Goal: Transaction & Acquisition: Purchase product/service

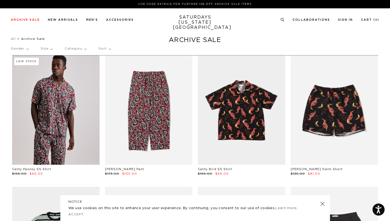
click at [19, 48] on p "Gender" at bounding box center [20, 48] width 18 height 12
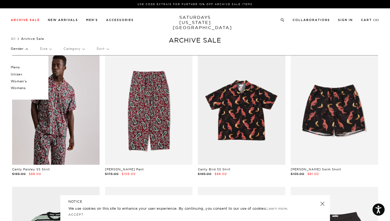
click p "Unisex"
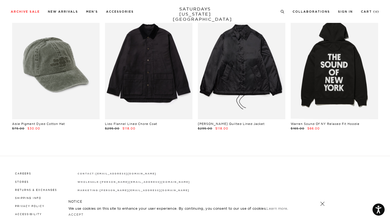
scroll to position [34, 0]
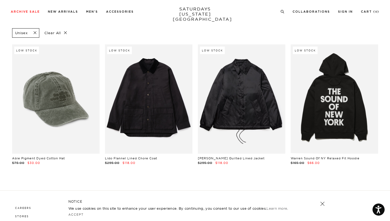
click at [37, 33] on span at bounding box center [33, 32] width 11 height 5
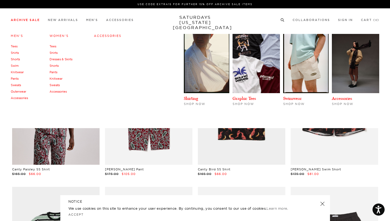
click at [386, 106] on div "Men's Tees Shirts Shorts Swim Knitwear Pants Sweats Outerwear" at bounding box center [195, 79] width 390 height 97
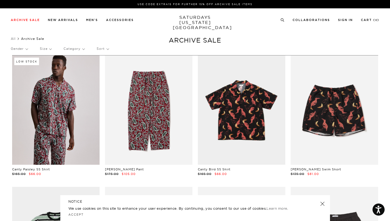
click at [22, 51] on p "Gender" at bounding box center [19, 48] width 17 height 12
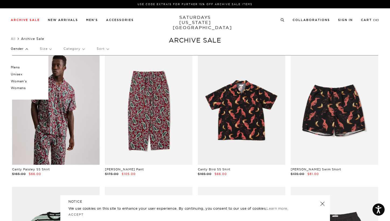
click at [13, 66] on p "Mens" at bounding box center [27, 67] width 32 height 7
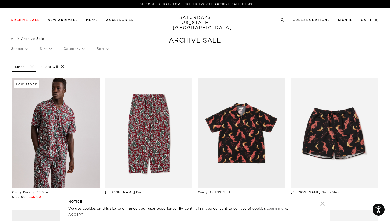
click at [44, 48] on p "Size" at bounding box center [46, 48] width 12 height 12
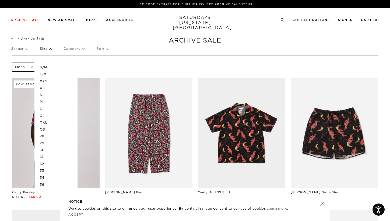
click at [44, 95] on p "S" at bounding box center [56, 94] width 32 height 7
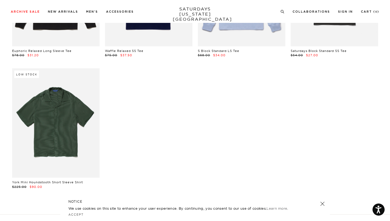
scroll to position [4617, 0]
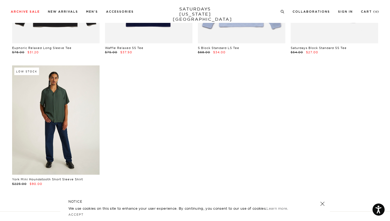
click at [71, 132] on link at bounding box center [55, 119] width 87 height 109
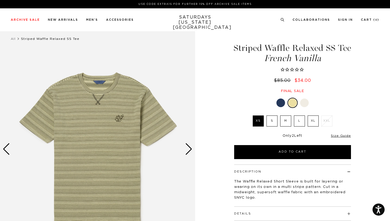
click at [269, 122] on label "S" at bounding box center [271, 120] width 11 height 11
click at [0, 0] on input "S" at bounding box center [0, 0] width 0 height 0
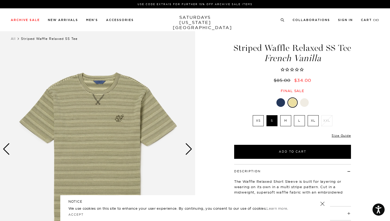
click at [279, 104] on div at bounding box center [280, 102] width 9 height 9
click at [304, 103] on div at bounding box center [304, 102] width 9 height 9
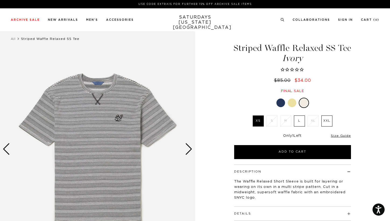
click at [292, 103] on div at bounding box center [291, 102] width 9 height 9
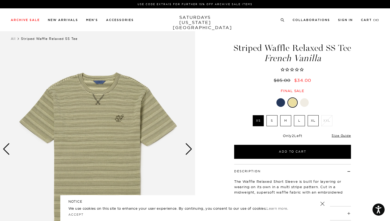
click at [273, 123] on label "S" at bounding box center [271, 120] width 11 height 11
click at [0, 0] on input "S" at bounding box center [0, 0] width 0 height 0
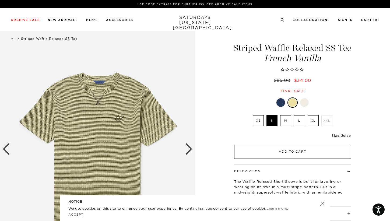
click at [293, 153] on button "Add to Cart" at bounding box center [292, 152] width 117 height 14
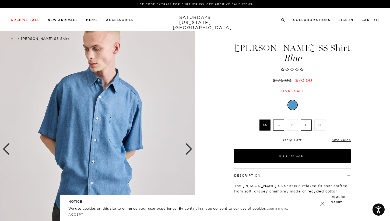
click at [280, 130] on label "S" at bounding box center [278, 124] width 11 height 11
click at [0, 0] on input "S" at bounding box center [0, 0] width 0 height 0
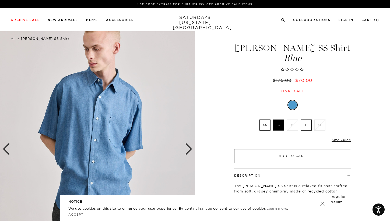
click at [277, 158] on button "Add to Cart" at bounding box center [292, 156] width 117 height 14
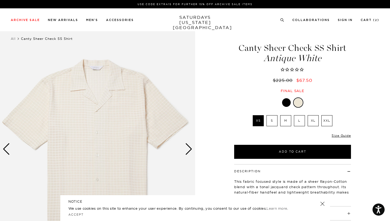
click at [189, 149] on div "Next slide" at bounding box center [188, 149] width 7 height 12
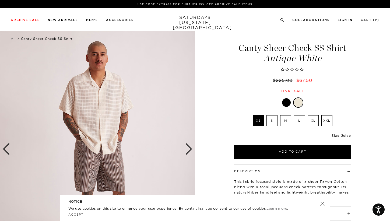
click at [273, 121] on label "S" at bounding box center [271, 120] width 11 height 11
click at [0, 0] on input "S" at bounding box center [0, 0] width 0 height 0
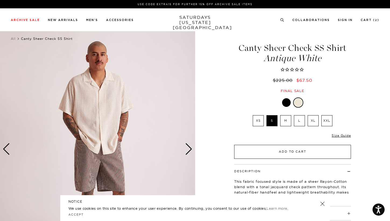
click at [278, 152] on button "Add to Cart" at bounding box center [292, 152] width 117 height 14
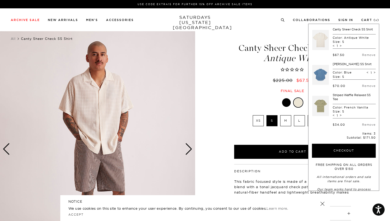
click at [214, 119] on div "2 / 6" at bounding box center [195, 149] width 390 height 244
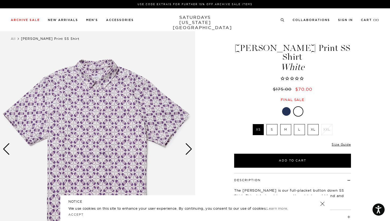
click at [272, 124] on label "S" at bounding box center [271, 129] width 11 height 11
click at [0, 0] on input "S" at bounding box center [0, 0] width 0 height 0
click at [284, 107] on div at bounding box center [286, 111] width 9 height 9
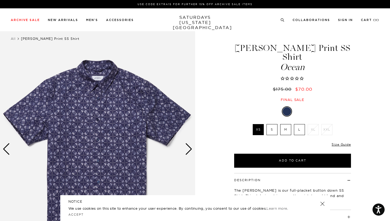
click at [297, 107] on div at bounding box center [298, 111] width 9 height 9
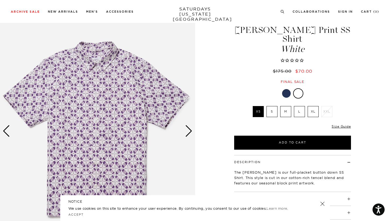
scroll to position [19, 0]
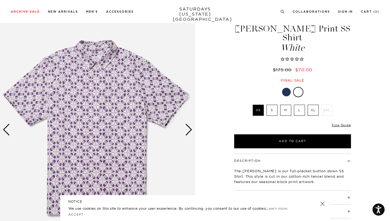
click at [273, 105] on label "S" at bounding box center [271, 110] width 11 height 11
click at [0, 0] on input "S" at bounding box center [0, 0] width 0 height 0
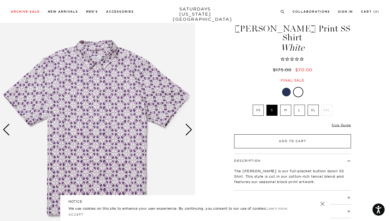
click at [288, 134] on button "Add to Cart" at bounding box center [292, 141] width 117 height 14
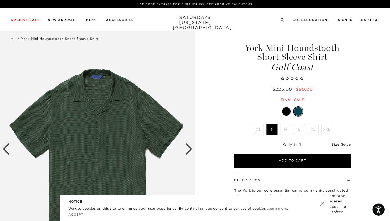
click at [188, 149] on div "Next slide" at bounding box center [188, 149] width 7 height 12
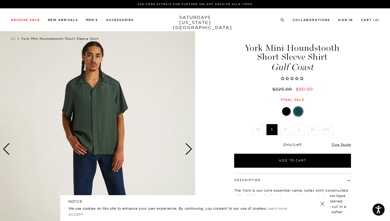
click at [188, 149] on div "Next slide" at bounding box center [188, 149] width 7 height 12
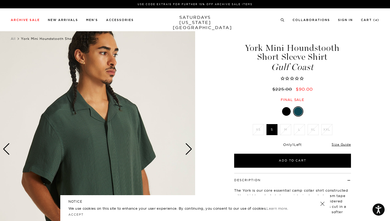
click at [188, 149] on div "Next slide" at bounding box center [188, 149] width 7 height 12
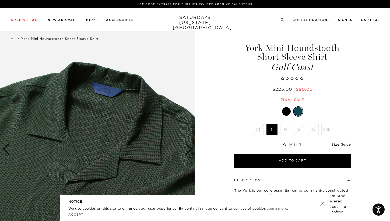
click at [188, 148] on div "Next slide" at bounding box center [188, 149] width 7 height 12
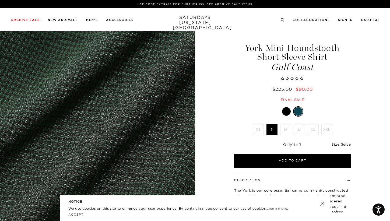
click at [188, 148] on div "Next slide" at bounding box center [188, 149] width 7 height 12
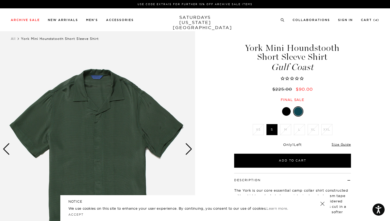
click at [188, 148] on div "Next slide" at bounding box center [188, 149] width 7 height 12
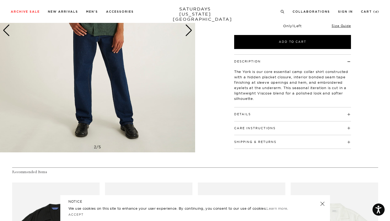
scroll to position [125, 0]
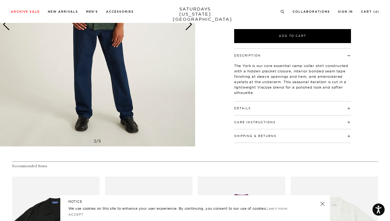
click at [262, 105] on h4 "Details" at bounding box center [292, 105] width 117 height 9
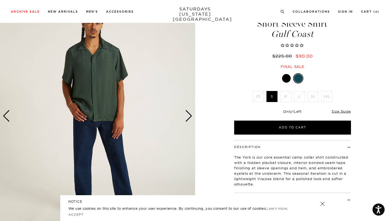
scroll to position [33, 0]
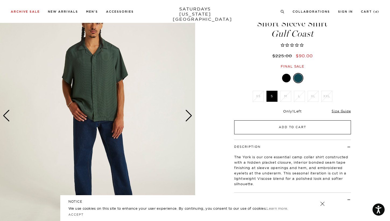
click at [298, 130] on button "Add to Cart" at bounding box center [292, 127] width 117 height 14
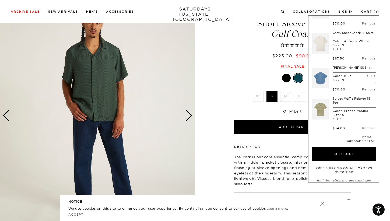
scroll to position [94, 0]
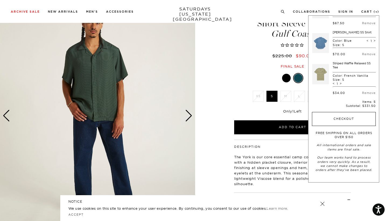
click at [346, 119] on button "Checkout" at bounding box center [344, 119] width 64 height 14
